Goal: Find specific page/section: Find specific page/section

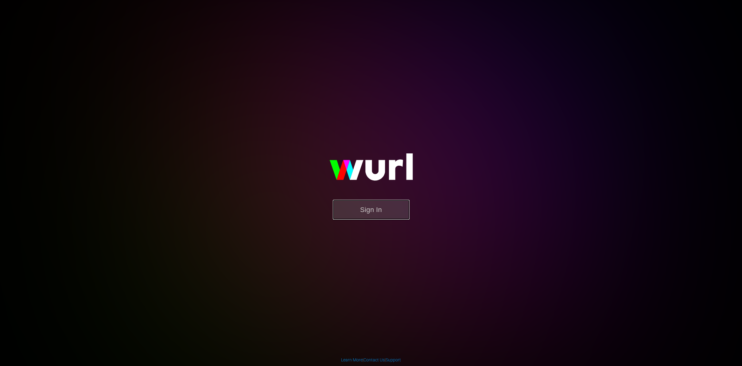
click at [381, 207] on button "Sign In" at bounding box center [371, 210] width 77 height 20
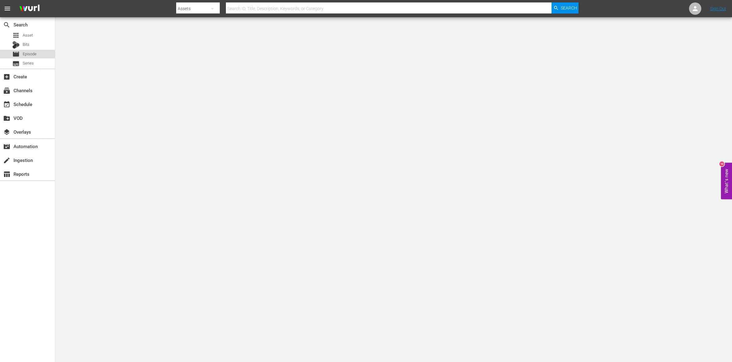
click at [28, 52] on span "Episode" at bounding box center [30, 54] width 14 height 6
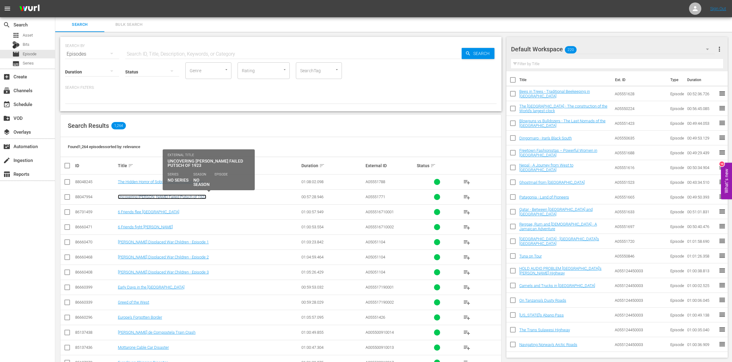
click at [151, 196] on link "Uncovering [PERSON_NAME] Failed Putsch of 1923" at bounding box center [162, 196] width 88 height 5
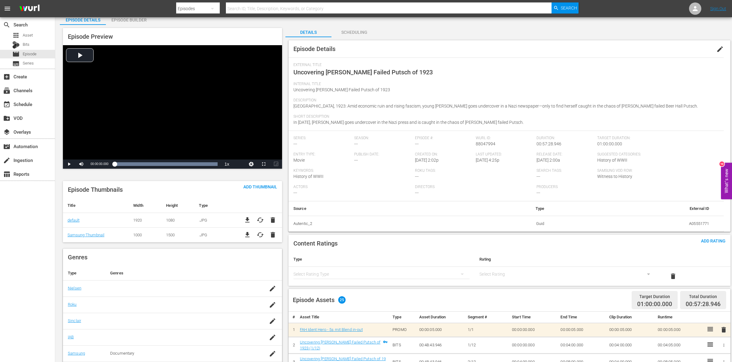
scroll to position [37, 0]
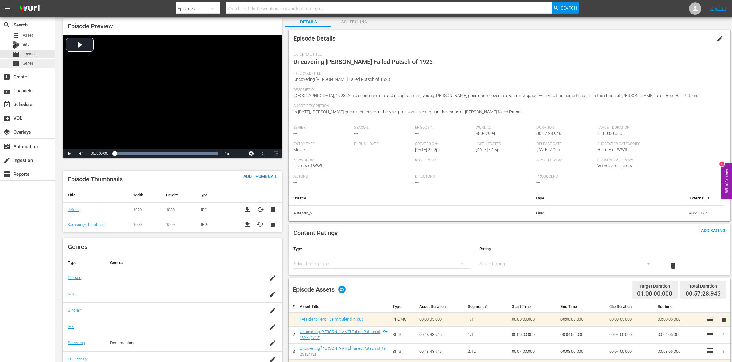
click at [27, 62] on span "Series" at bounding box center [28, 63] width 11 height 6
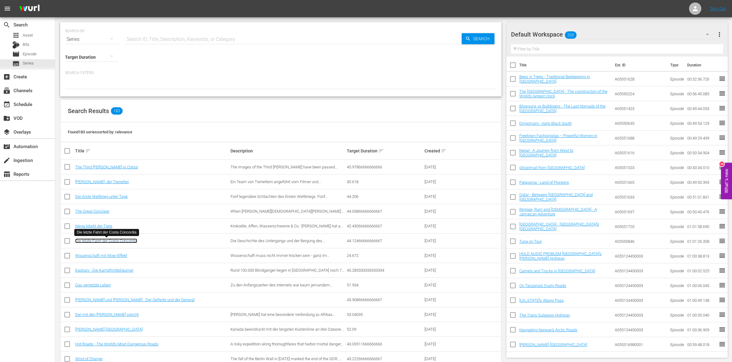
click at [117, 240] on link "Die letzte Fahrt der Costa Concordia" at bounding box center [106, 240] width 62 height 5
